Goal: Transaction & Acquisition: Purchase product/service

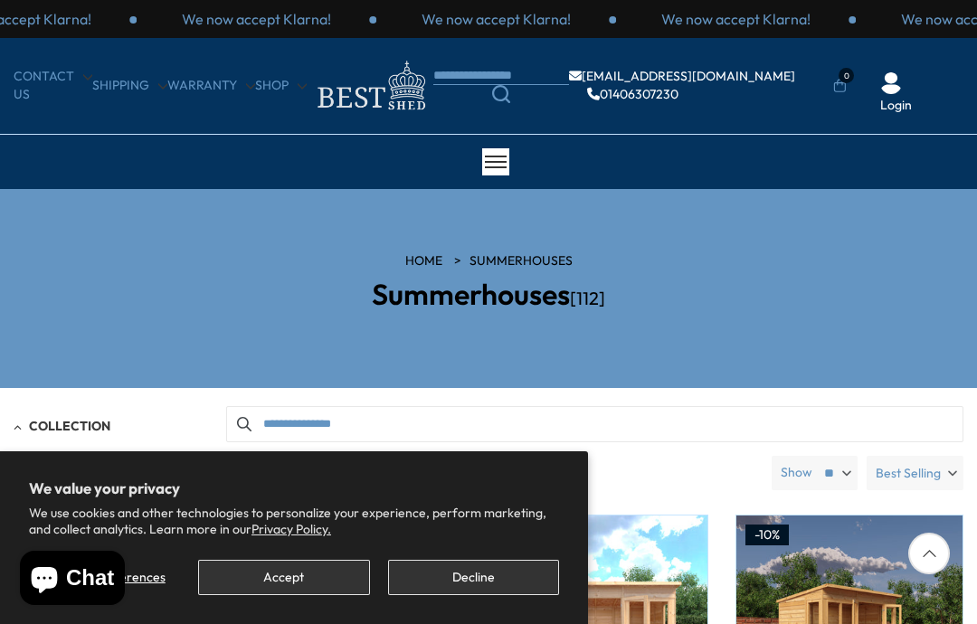
click at [494, 588] on button "Decline" at bounding box center [473, 577] width 171 height 35
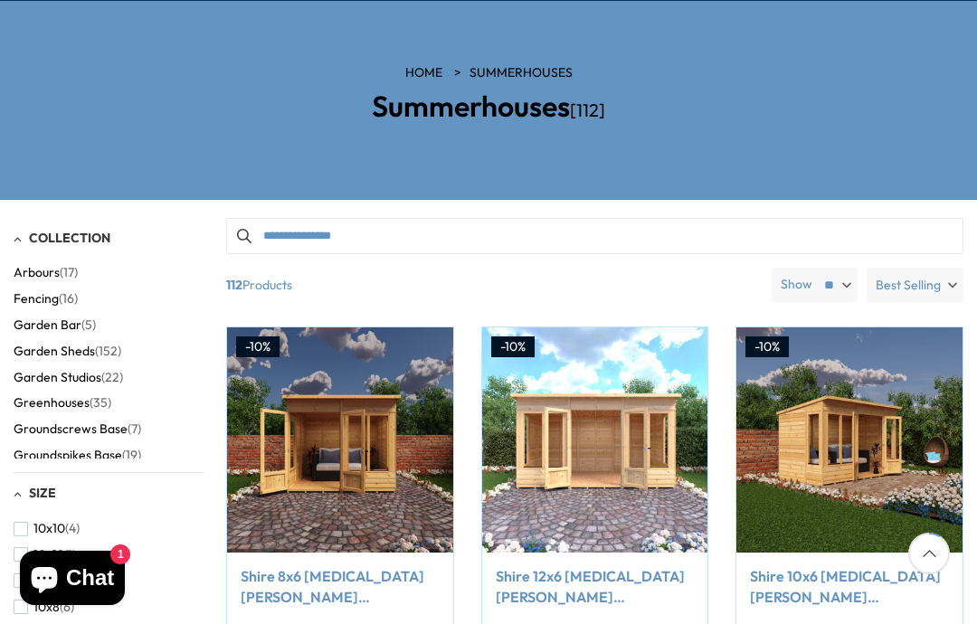
scroll to position [189, 0]
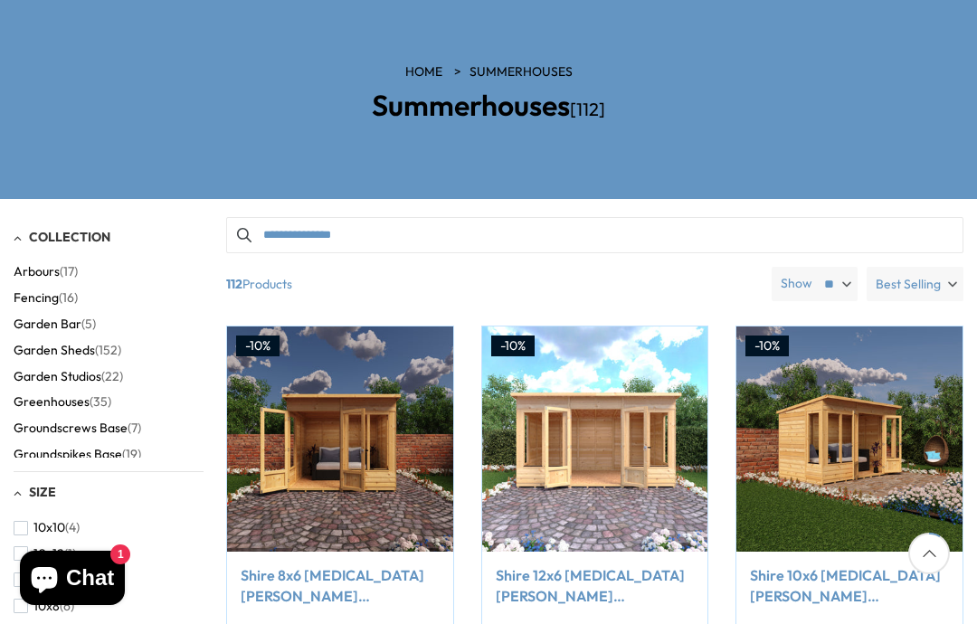
click at [337, 527] on button "Add to Cart" at bounding box center [340, 515] width 190 height 35
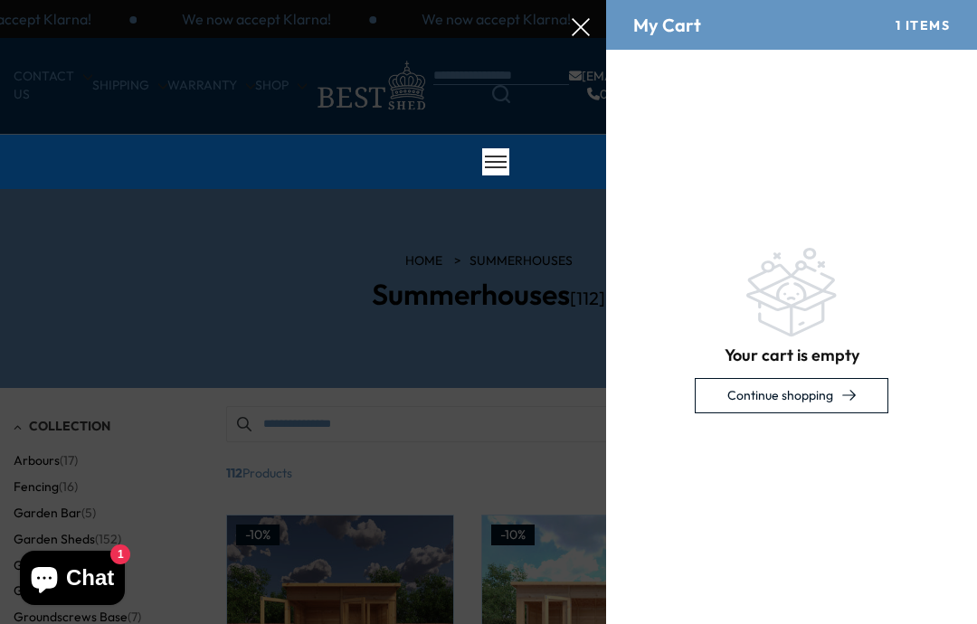
scroll to position [0, 0]
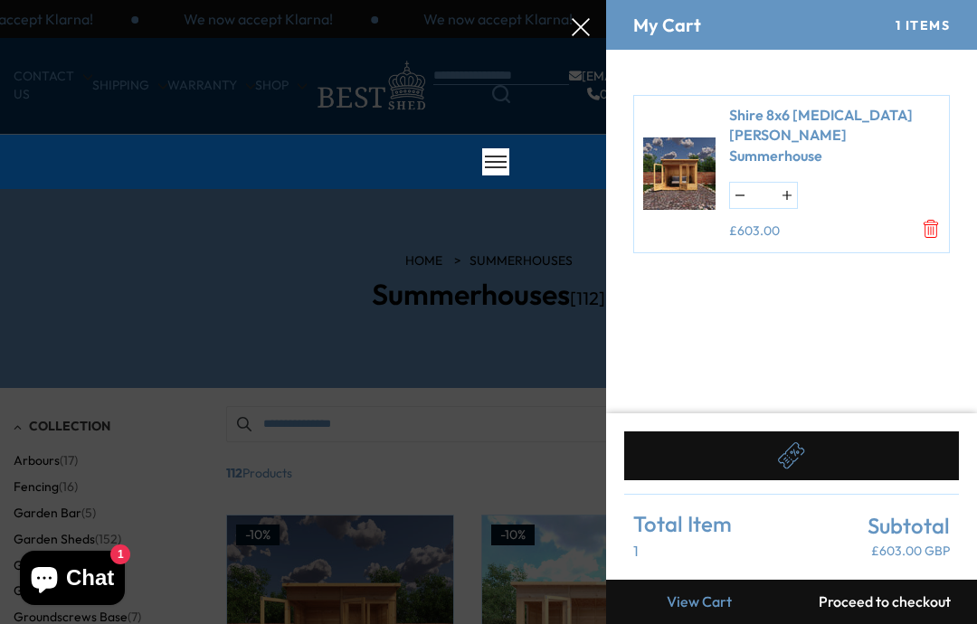
click at [782, 117] on link "Shire 8x6 [MEDICAL_DATA][PERSON_NAME] Summerhouse" at bounding box center [834, 135] width 211 height 61
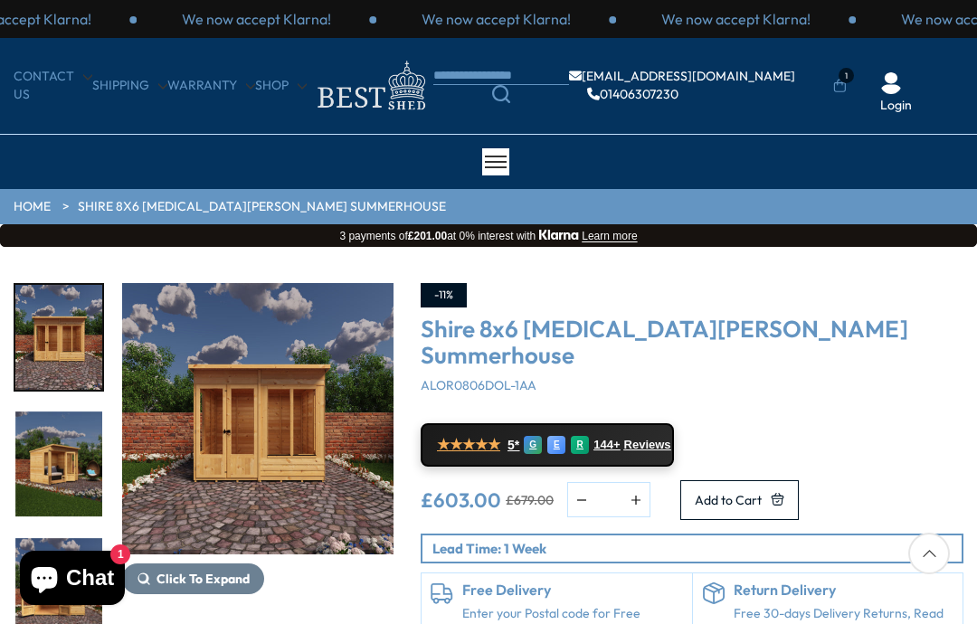
click at [71, 463] on img "3 / 9" at bounding box center [58, 464] width 87 height 105
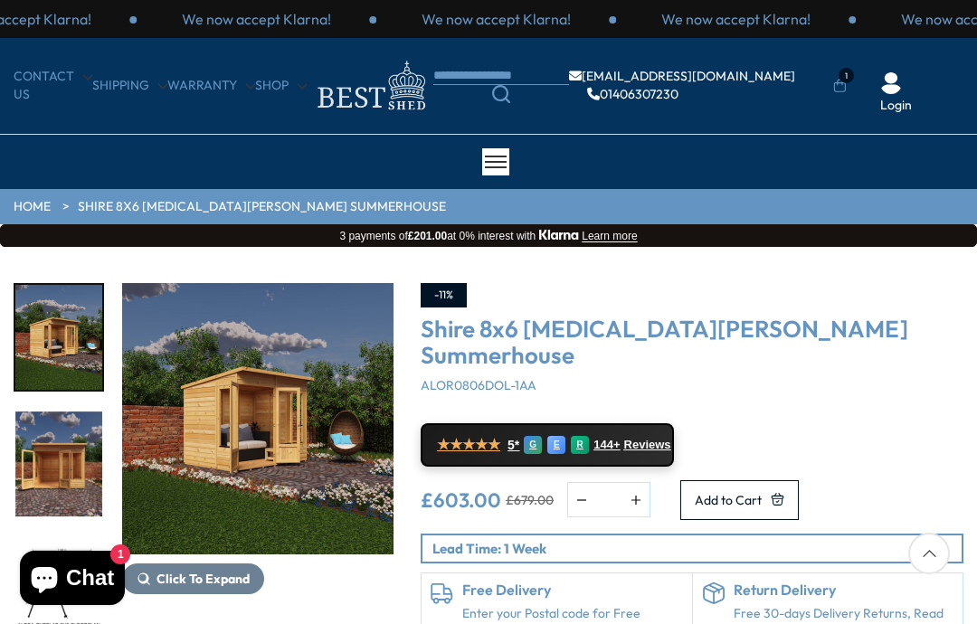
click at [61, 467] on img "4 / 9" at bounding box center [58, 464] width 87 height 105
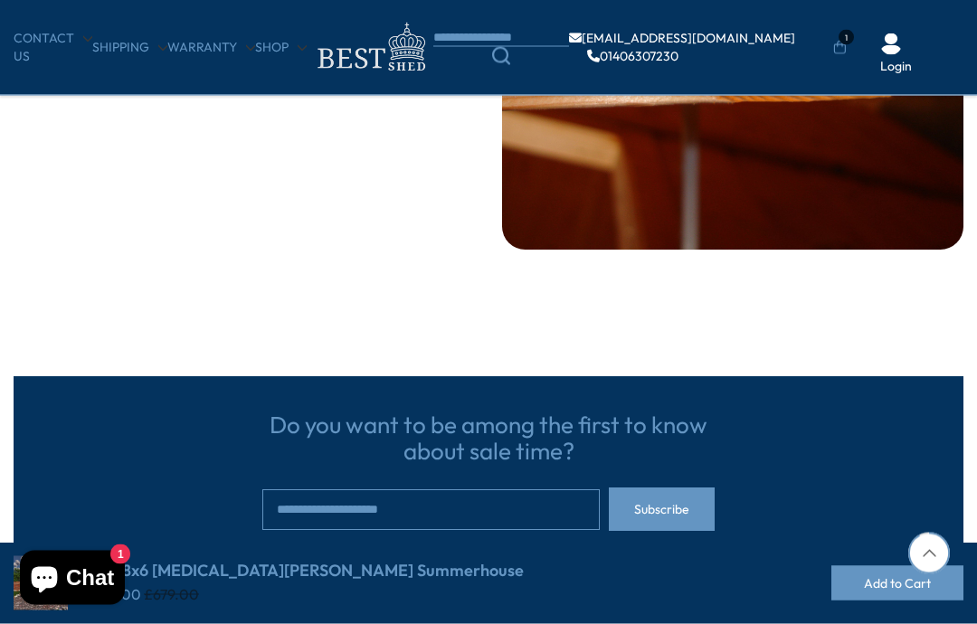
scroll to position [3670, 0]
